Goal: Information Seeking & Learning: Learn about a topic

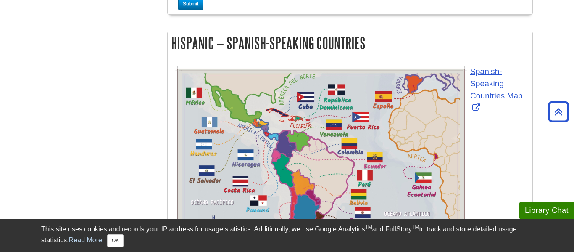
scroll to position [1075, 0]
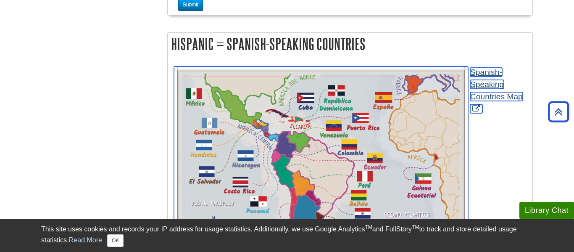
click at [287, 102] on img "Link opens in new window" at bounding box center [321, 171] width 294 height 210
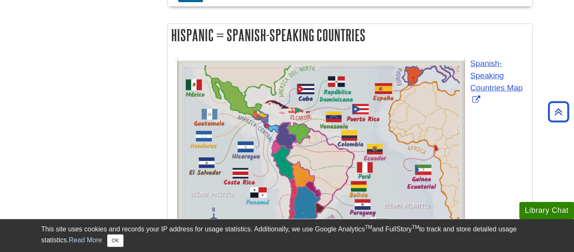
scroll to position [1085, 0]
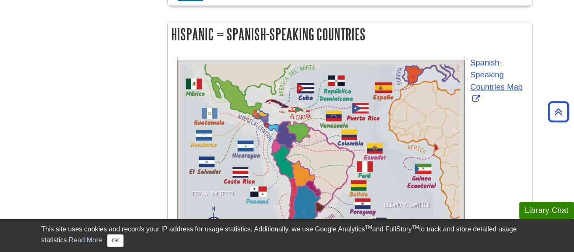
click at [149, 107] on div "Menu Identity Terms Some Identity Definitions Latino = Geography ([GEOGRAPHIC_D…" at bounding box center [287, 58] width 504 height 2098
